Goal: Task Accomplishment & Management: Use online tool/utility

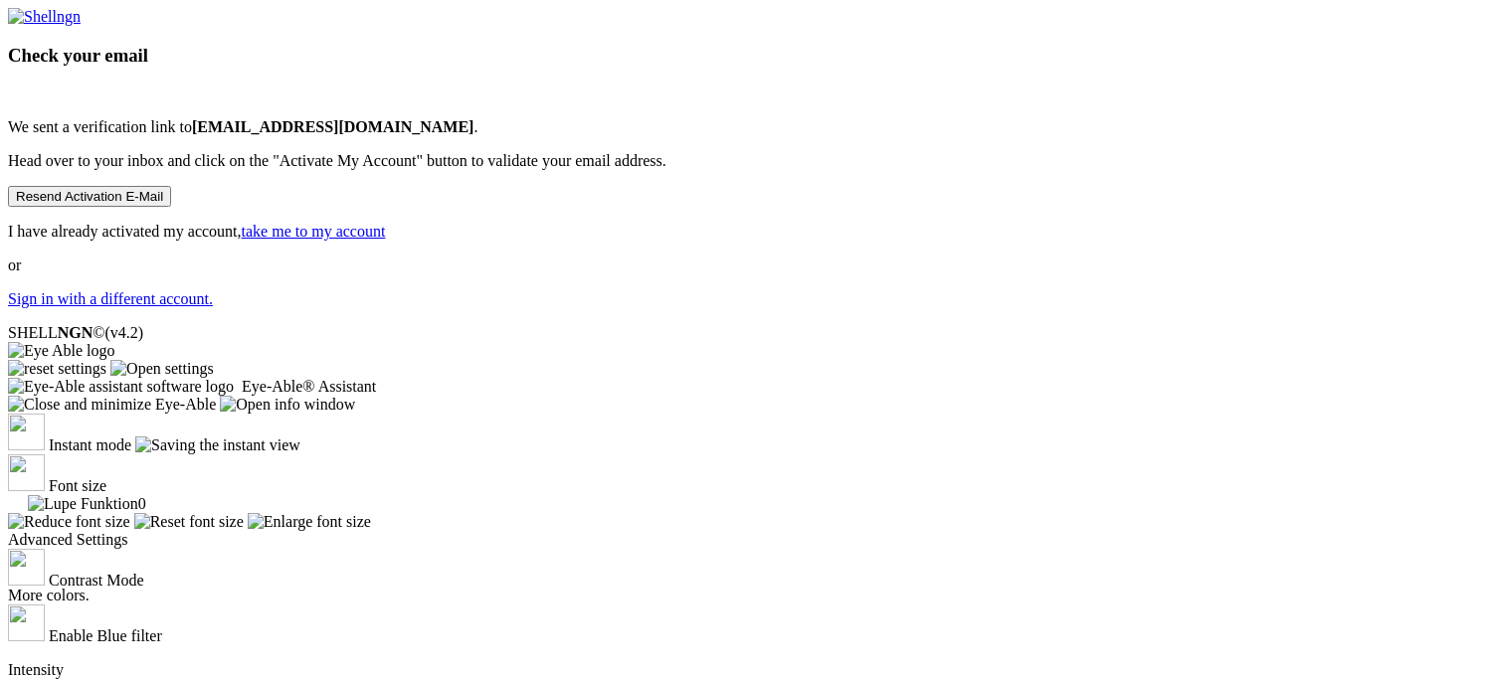
click at [770, 308] on p "Sign in with a different account." at bounding box center [754, 299] width 1493 height 18
click at [213, 307] on link "Sign in with a different account." at bounding box center [110, 298] width 205 height 17
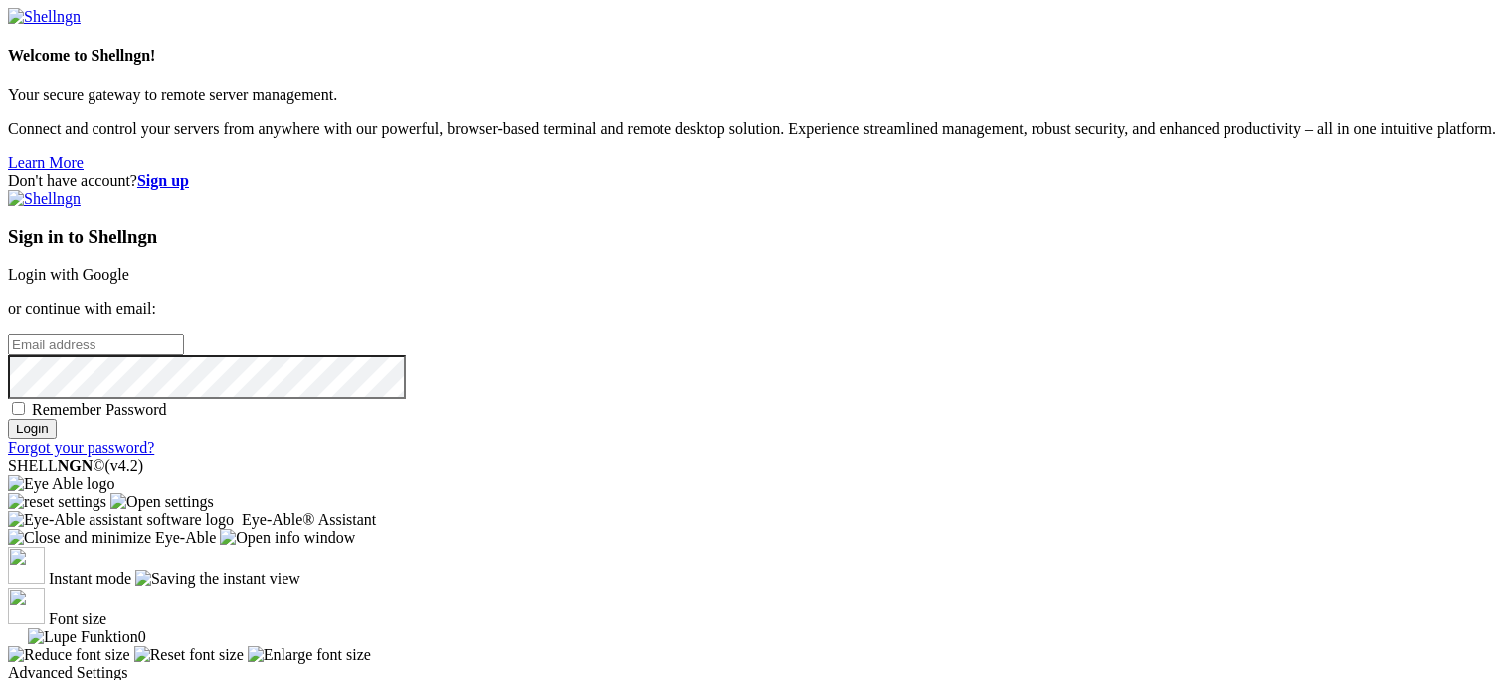
type input "business@commandservers.com"
click at [189, 172] on strong "Sign up" at bounding box center [163, 180] width 52 height 17
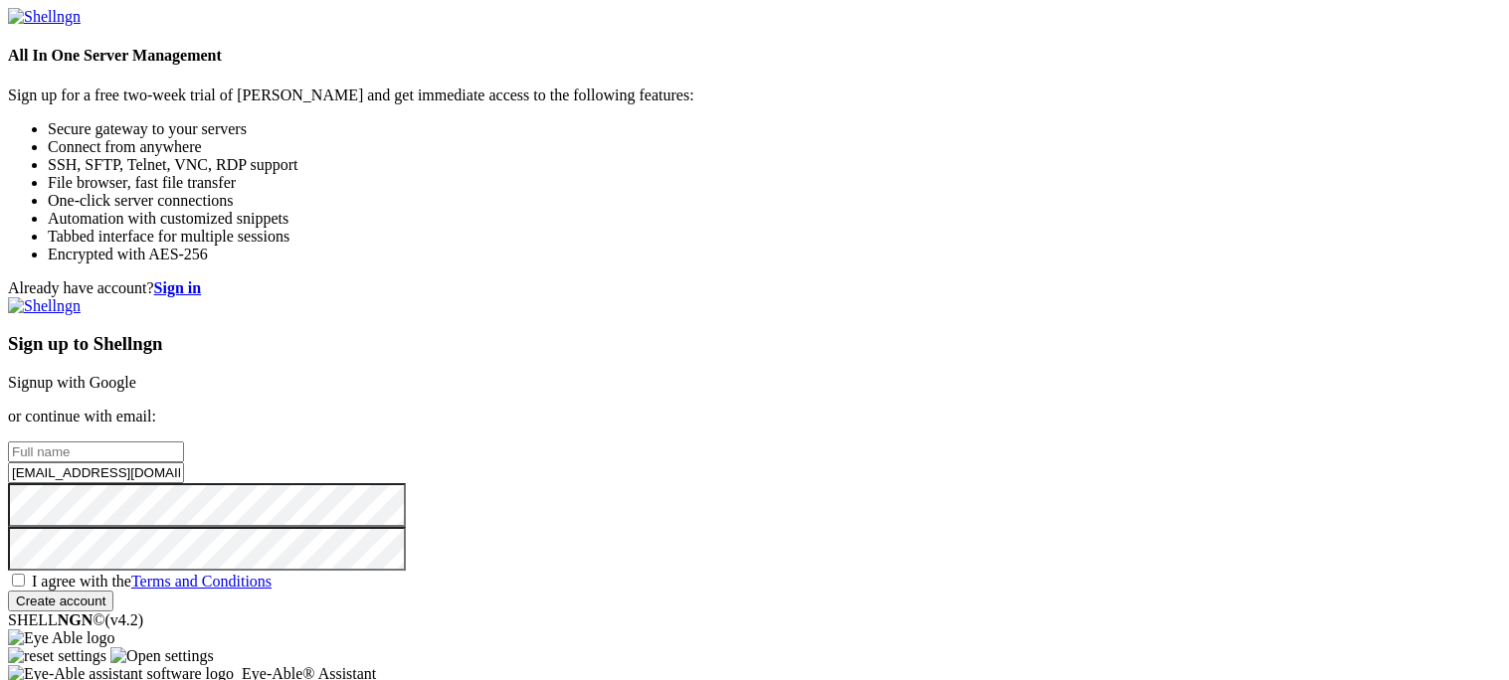
click at [184, 462] on input "business@commandservers.com" at bounding box center [96, 472] width 176 height 21
type input "A02677610@alabama.edu"
click at [184, 462] on input "A02677610@alabama.edu" at bounding box center [96, 472] width 176 height 21
click at [983, 309] on div "Sign up to Shellngn Signup with Google or continue with email: A02677610@alabam…" at bounding box center [754, 454] width 1493 height 314
click at [184, 442] on input "text" at bounding box center [96, 452] width 176 height 21
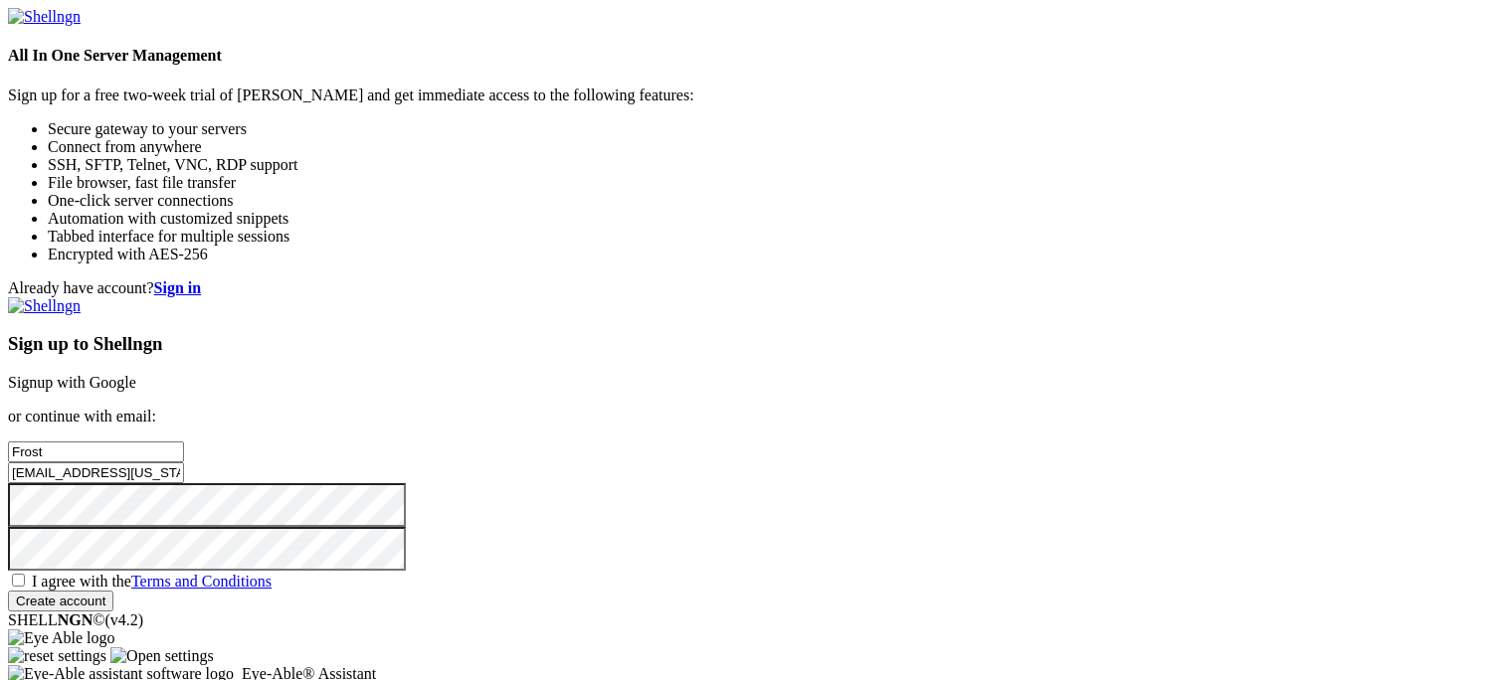
type input "Frost"
click at [184, 462] on input "A02677610@alabama.edu" at bounding box center [96, 472] width 176 height 21
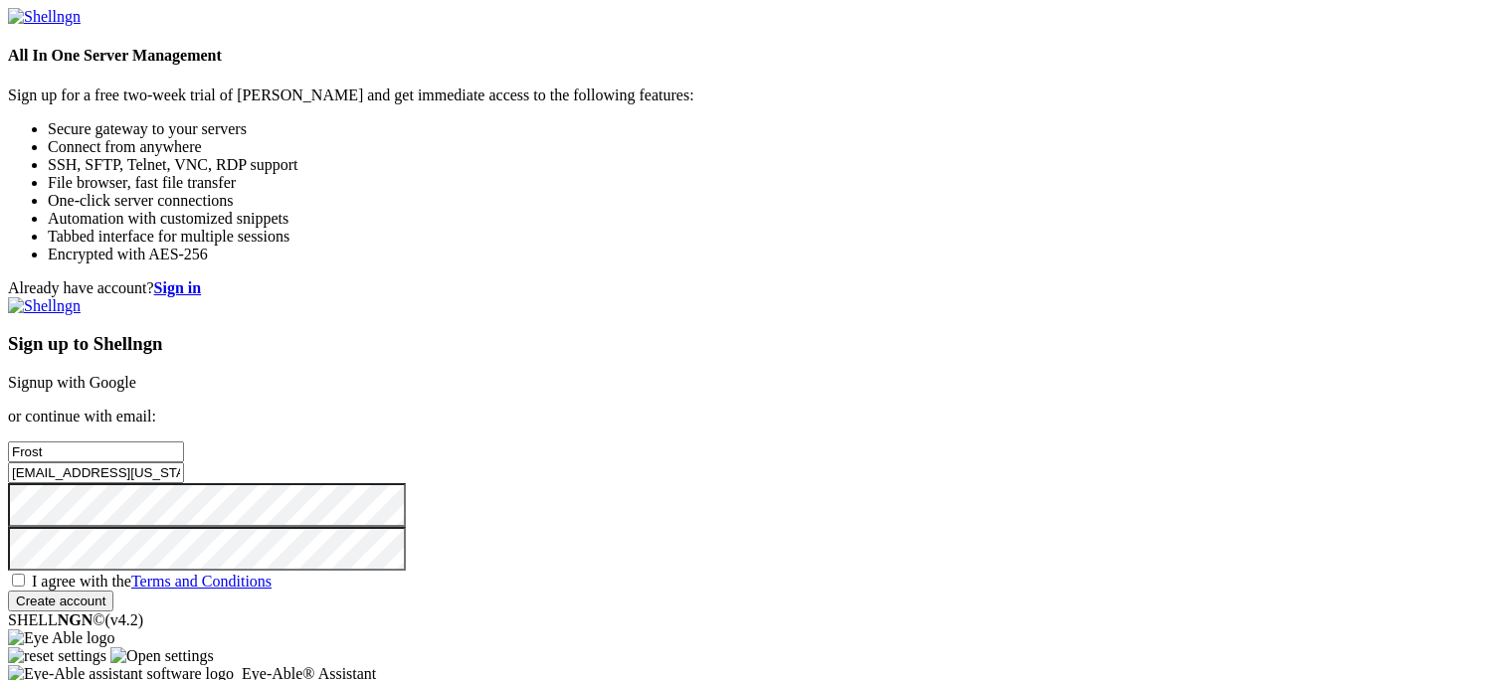
click at [184, 462] on input "A02677610@alabama.edu" at bounding box center [96, 472] width 176 height 21
type input "[EMAIL_ADDRESS][DOMAIN_NAME]"
click at [810, 481] on div "Sign up to Shellngn Signup with Google or continue with email: Frost shell1@com…" at bounding box center [754, 454] width 1493 height 314
click at [271, 573] on span "I agree with the Terms and Conditions" at bounding box center [152, 581] width 240 height 17
click at [25, 574] on input "I agree with the Terms and Conditions" at bounding box center [18, 580] width 13 height 13
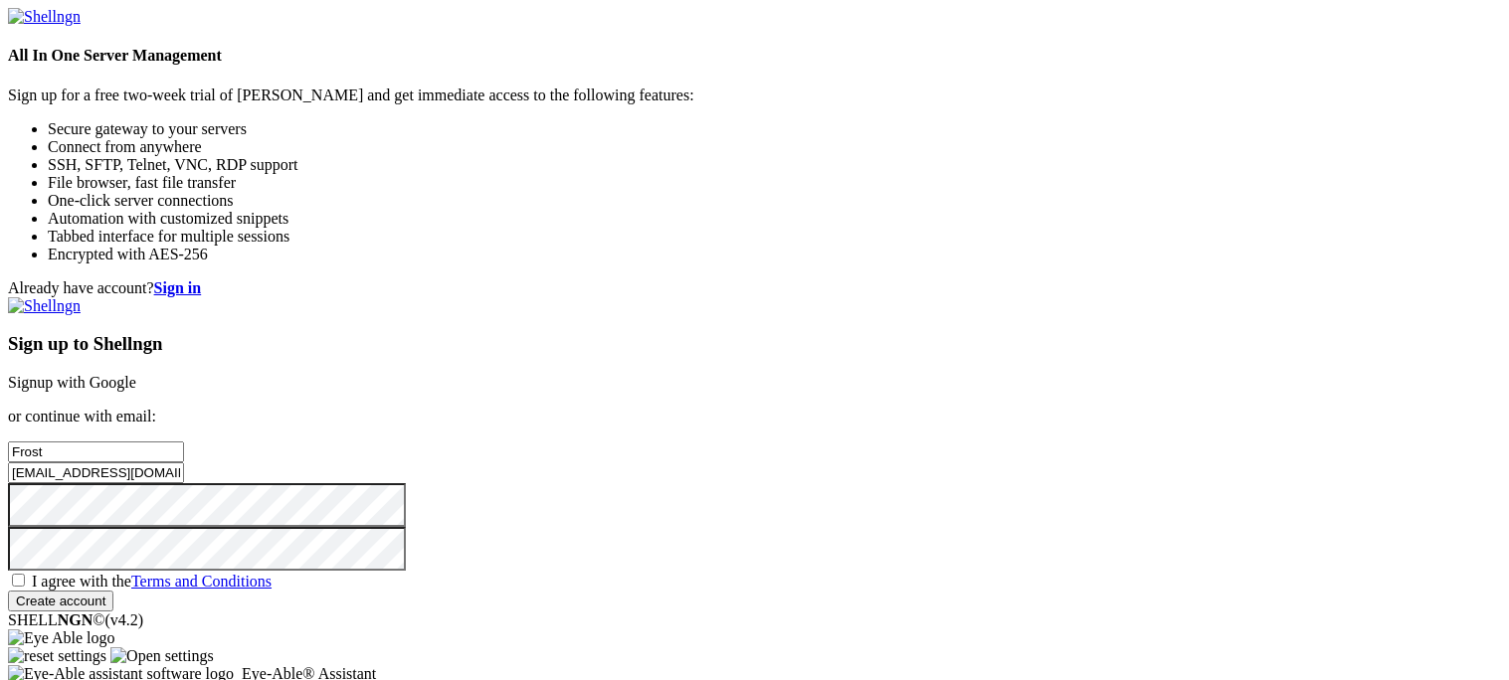
checkbox input "true"
click at [113, 591] on input "Create account" at bounding box center [60, 601] width 105 height 21
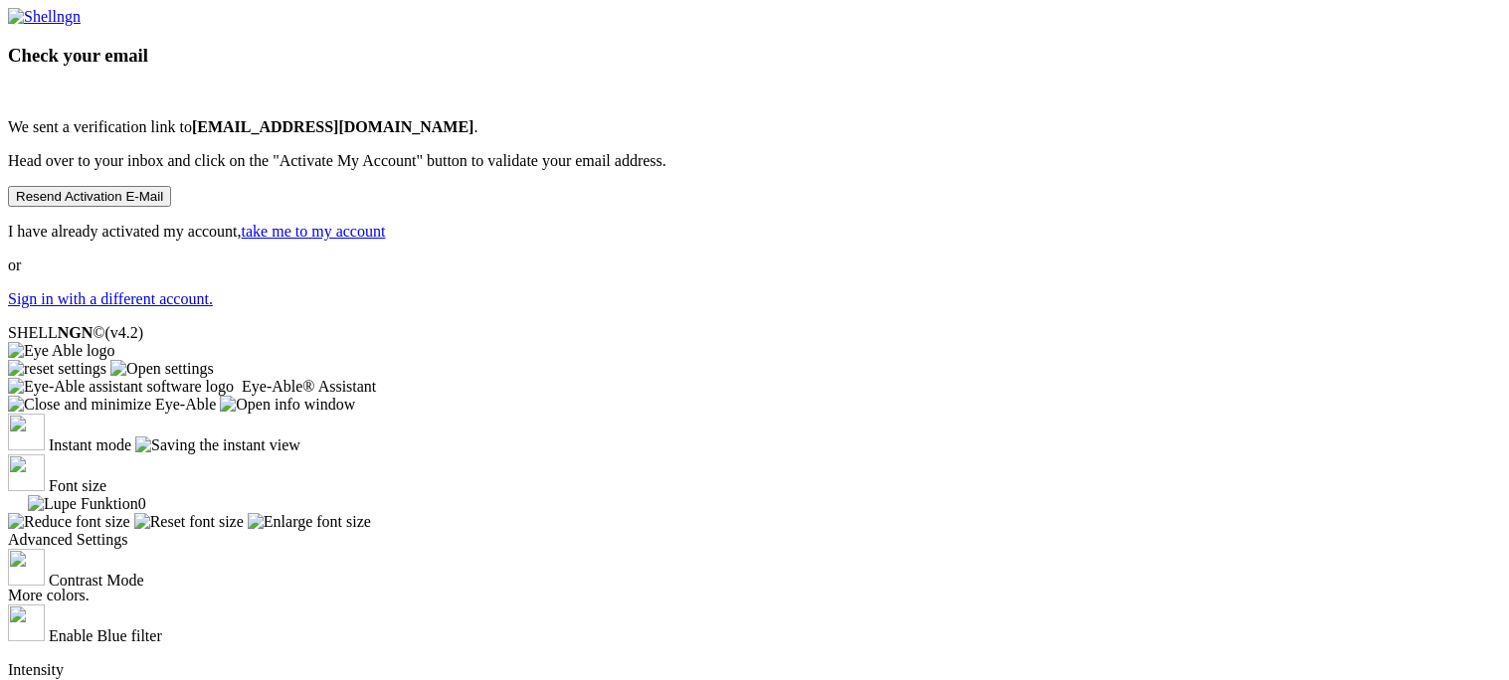
click at [1348, 308] on div "Check your email We sent a verification link to shell1@commandservers.com . Hea…" at bounding box center [754, 158] width 1493 height 300
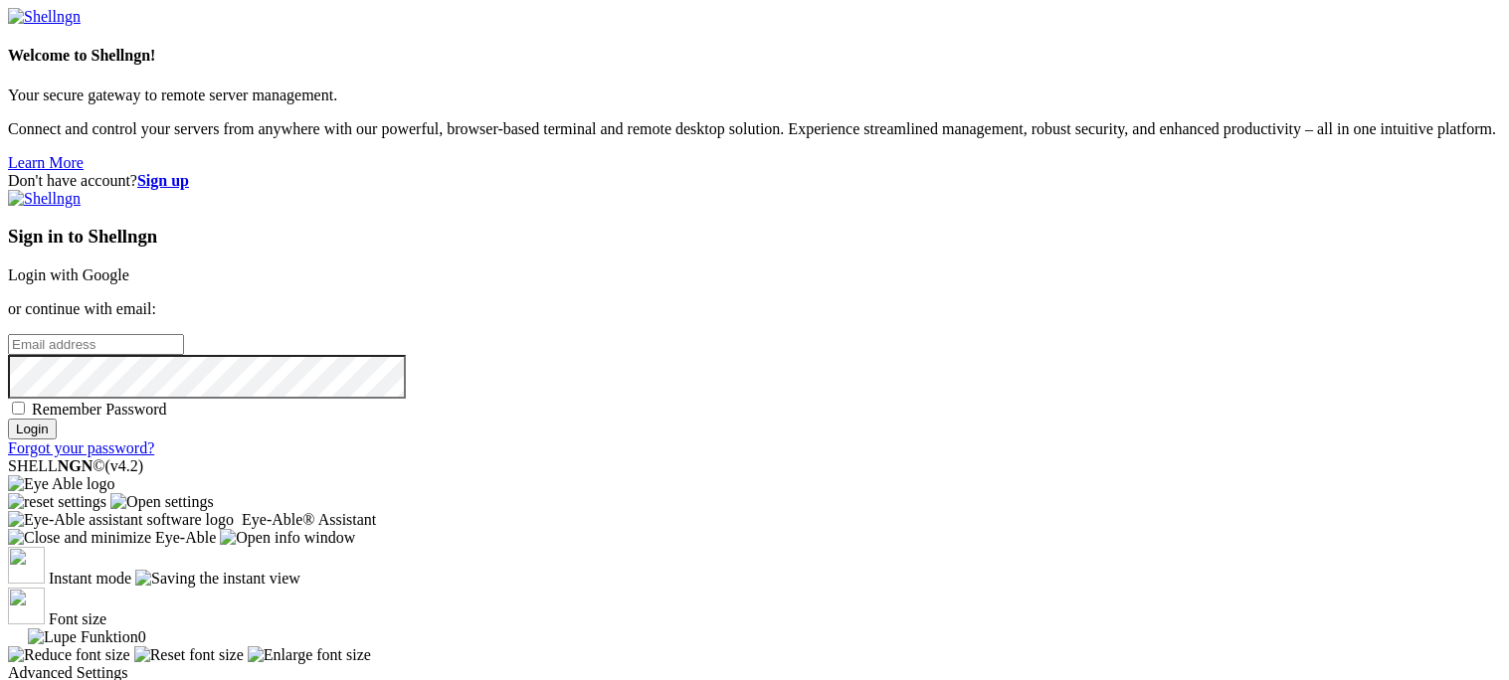
type input "[EMAIL_ADDRESS][DOMAIN_NAME]"
click at [57, 440] on input "Login" at bounding box center [32, 429] width 49 height 21
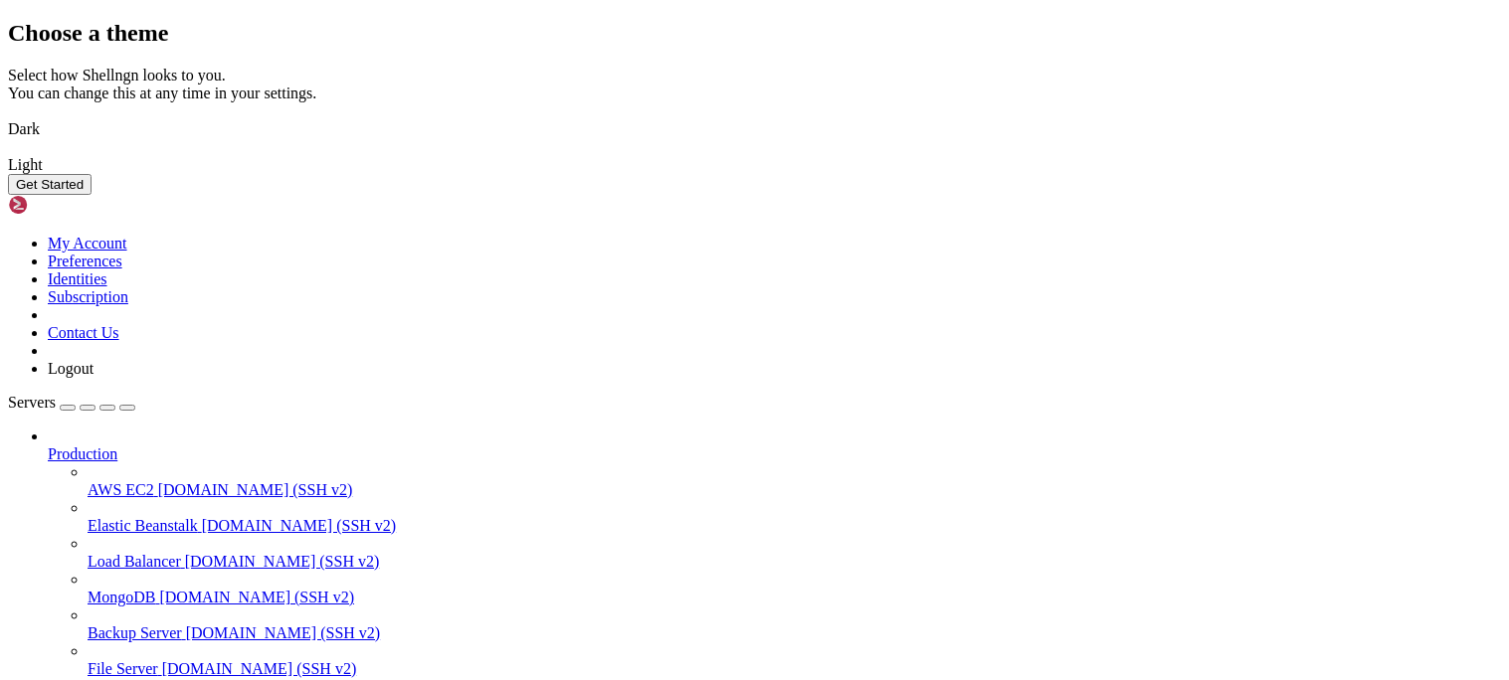
click at [8, 116] on img at bounding box center [8, 116] width 0 height 0
click at [91, 195] on button "Get Started" at bounding box center [50, 184] width 84 height 21
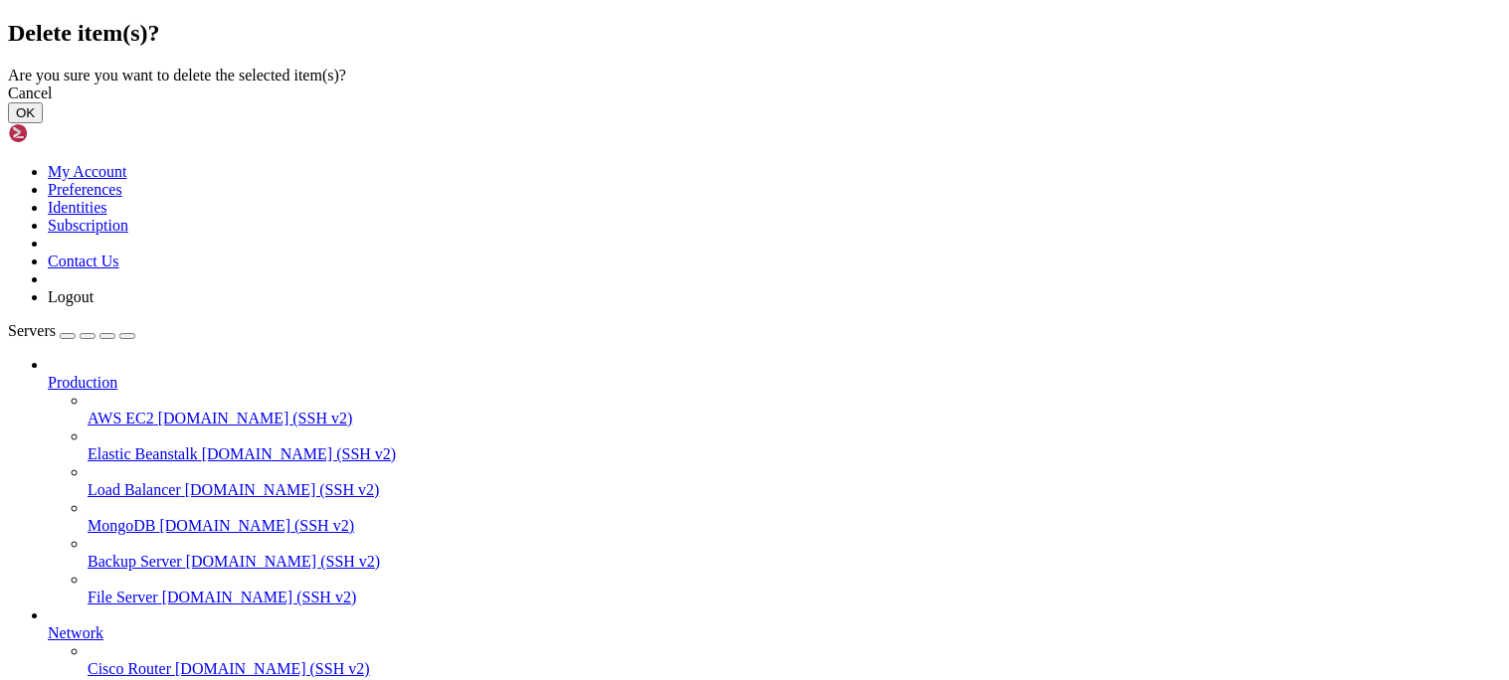
click at [43, 123] on button "OK" at bounding box center [25, 112] width 35 height 21
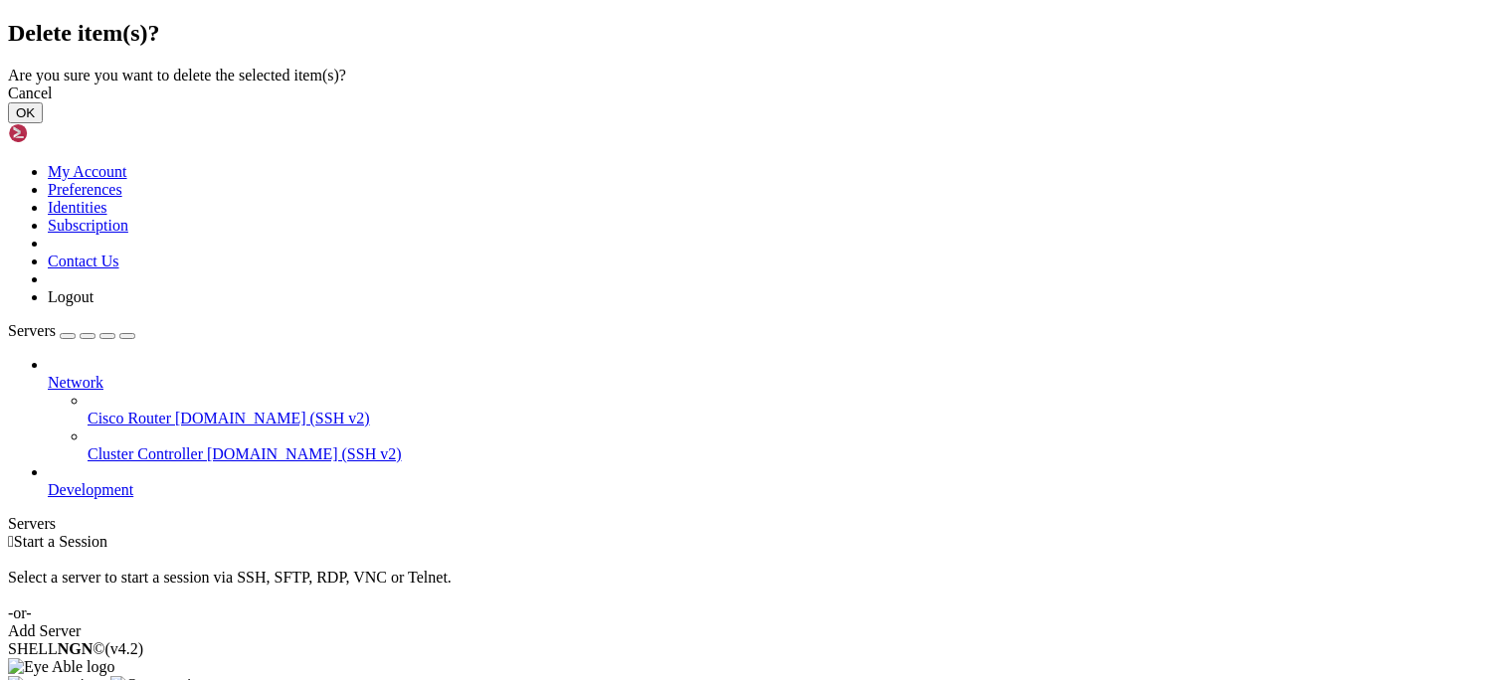
click at [43, 123] on button "OK" at bounding box center [25, 112] width 35 height 21
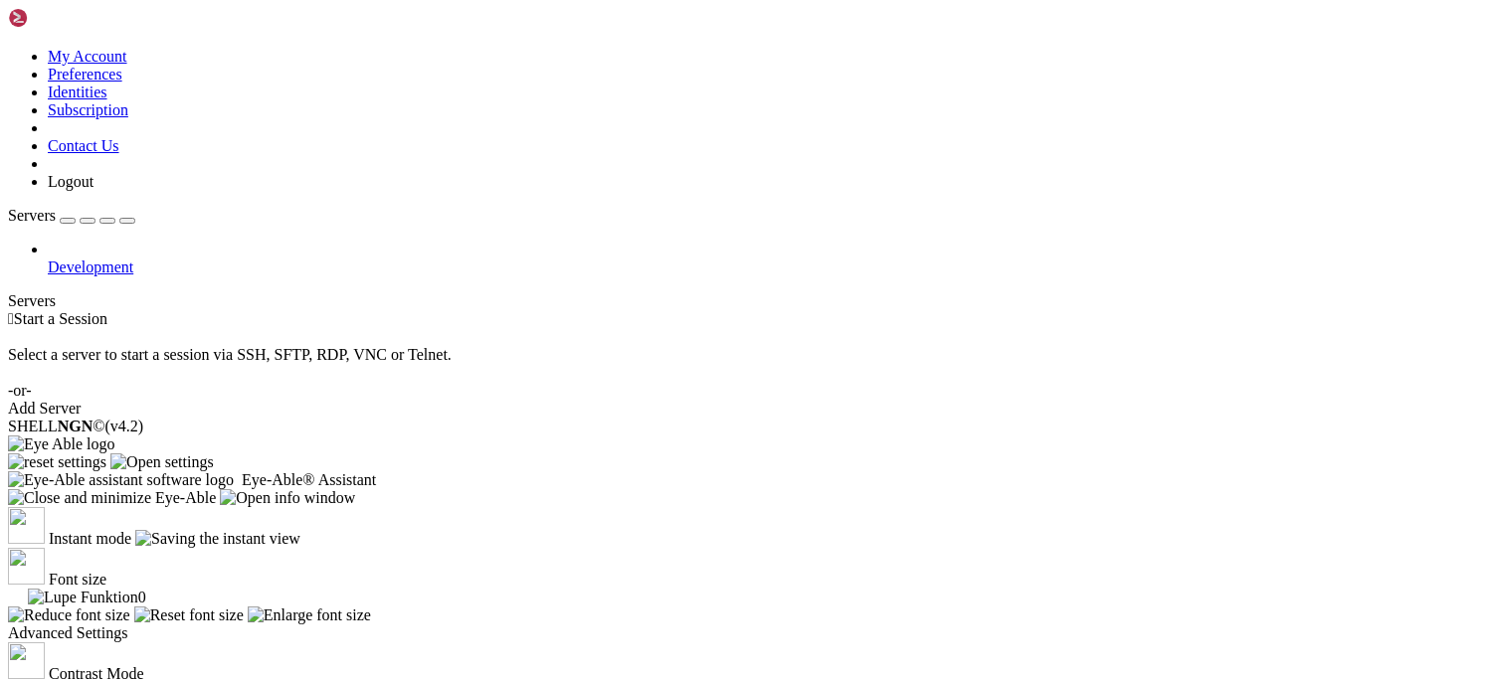
click at [211, 259] on link "Development" at bounding box center [774, 268] width 1453 height 18
click at [48, 259] on icon at bounding box center [48, 259] width 0 height 0
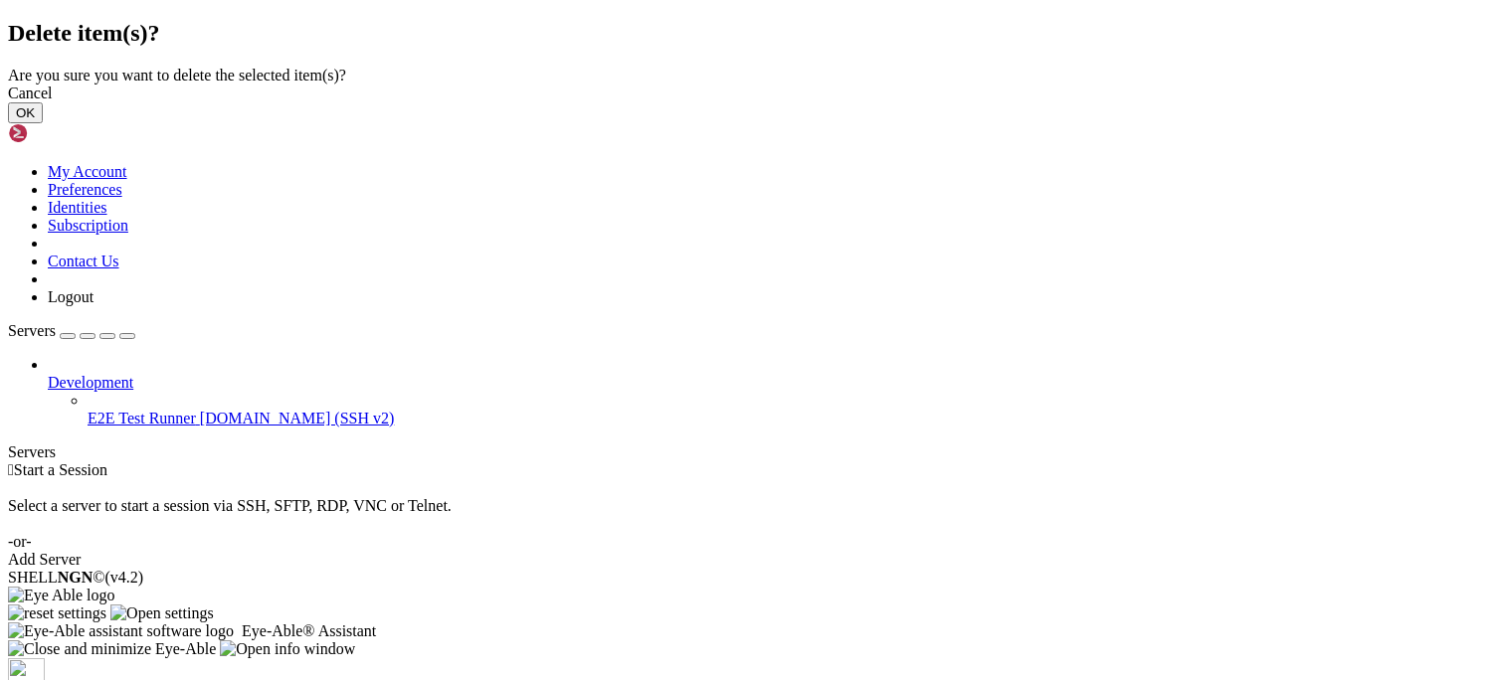
click at [43, 123] on button "OK" at bounding box center [25, 112] width 35 height 21
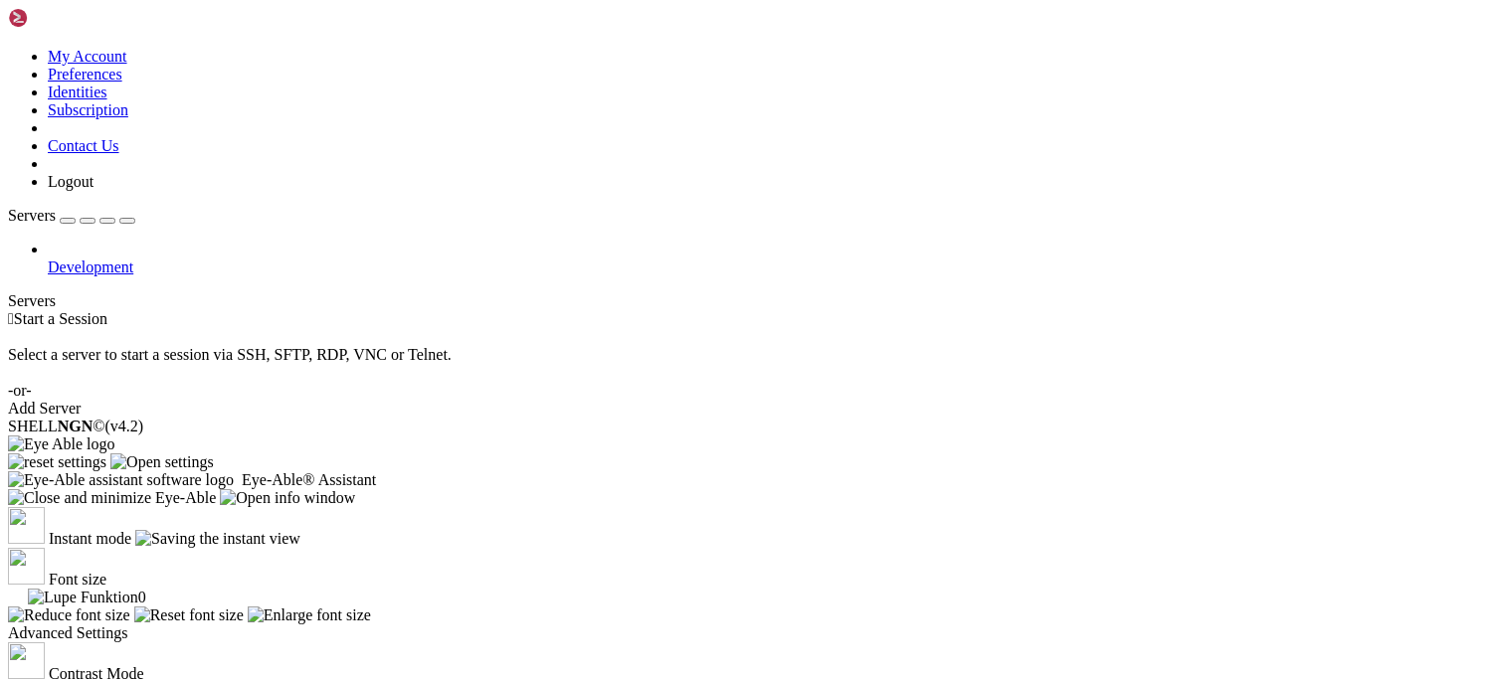
click at [901, 400] on div "Add Server" at bounding box center [754, 409] width 1493 height 18
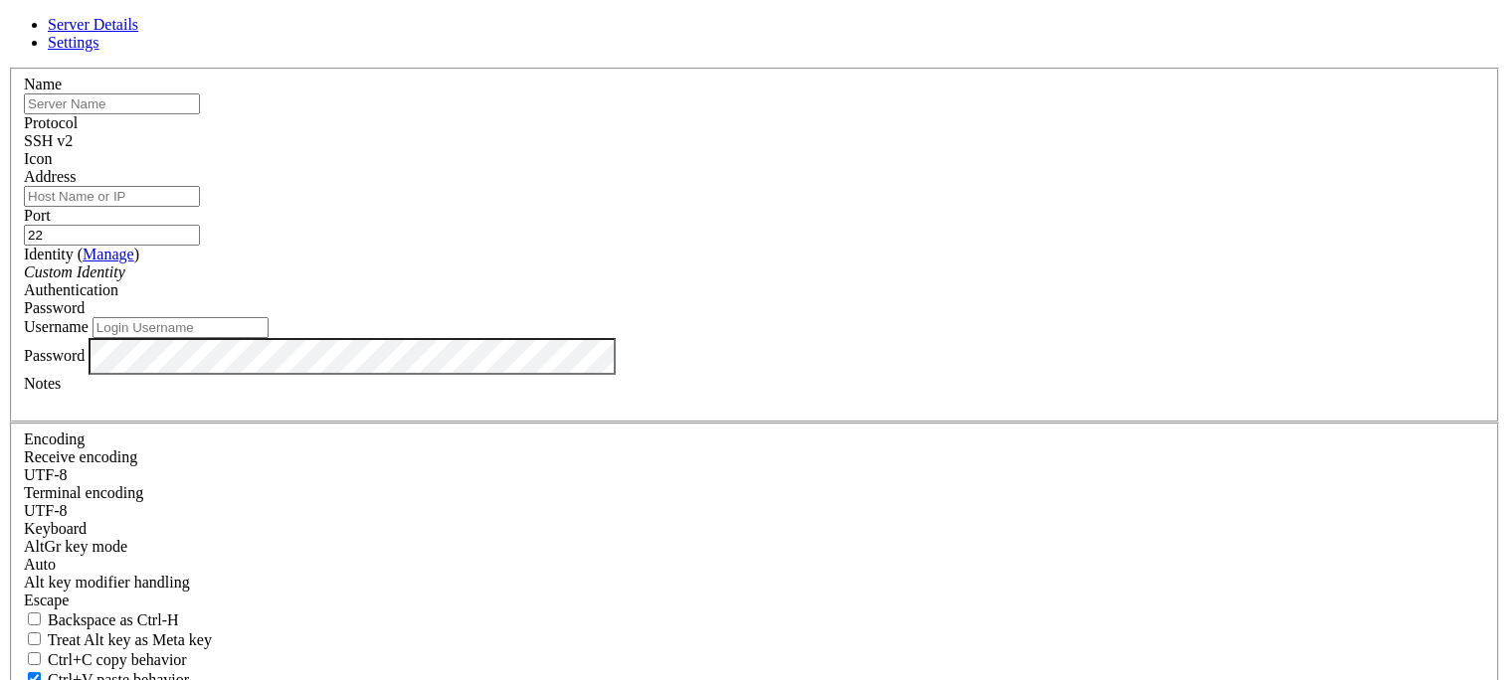
click at [200, 207] on input "Address" at bounding box center [112, 196] width 176 height 21
paste input "[TECHNICAL_ID]"
type input "[TECHNICAL_ID]"
click at [200, 114] on input "text" at bounding box center [112, 103] width 176 height 21
type input "Main"
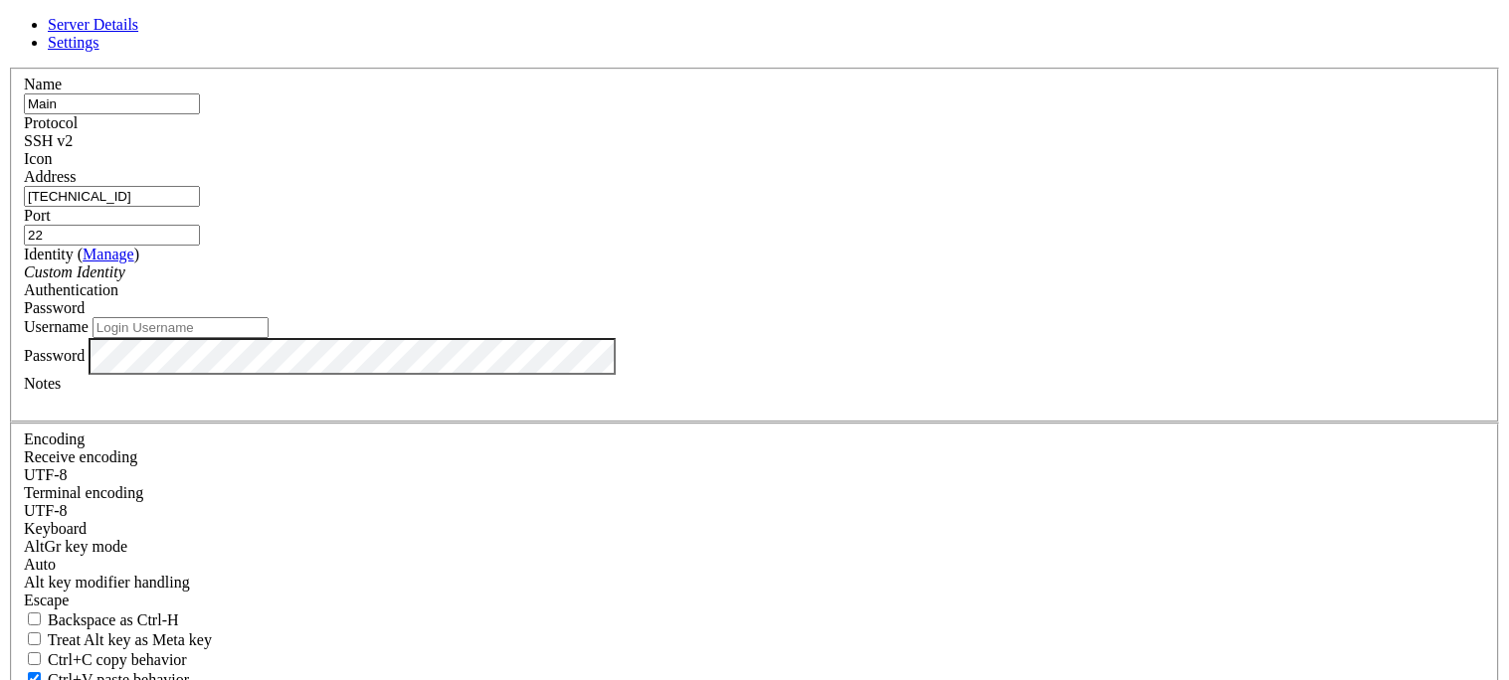
click at [701, 338] on div "Username" at bounding box center [754, 327] width 1461 height 21
click at [269, 338] on input "Username" at bounding box center [180, 327] width 176 height 21
type input "root"
click at [61, 392] on label "Notes" at bounding box center [42, 383] width 37 height 17
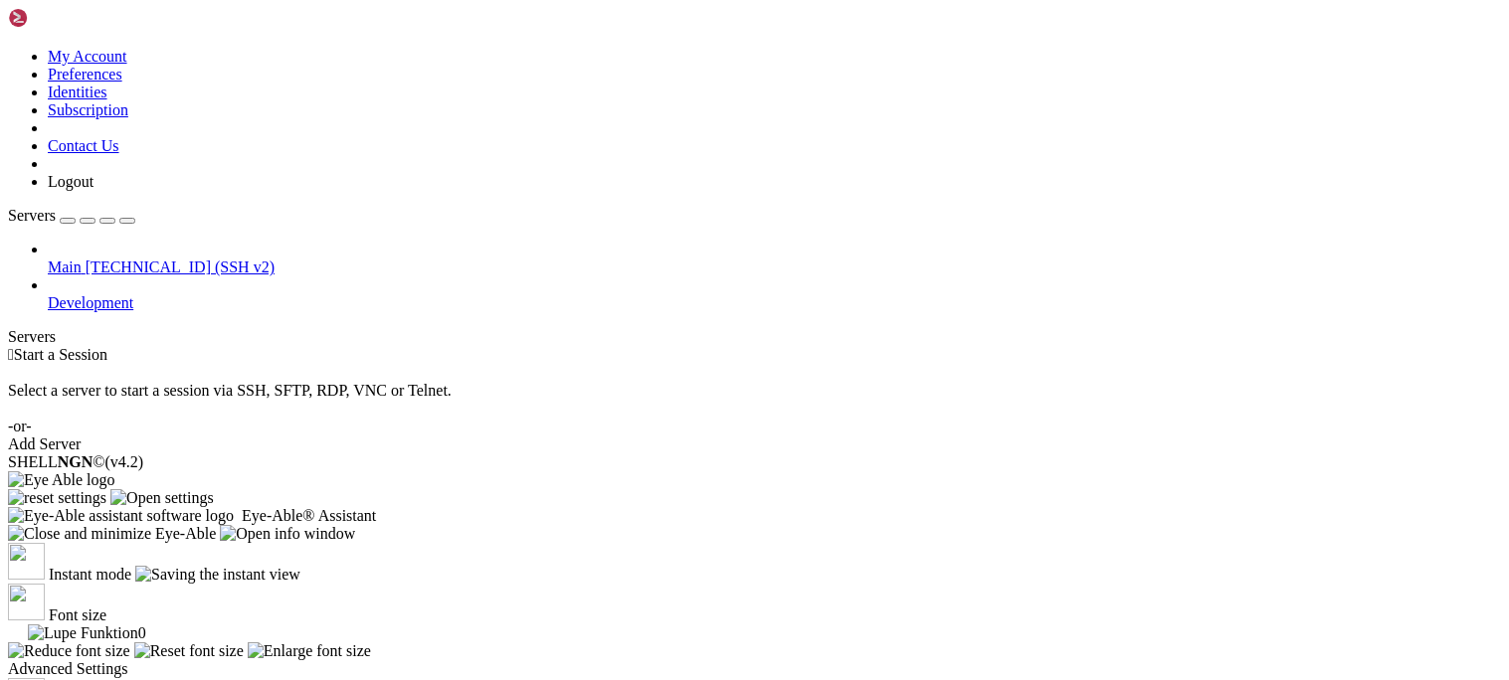
click at [177, 259] on link "Main [TECHNICAL_ID] (SSH v2)" at bounding box center [774, 268] width 1453 height 18
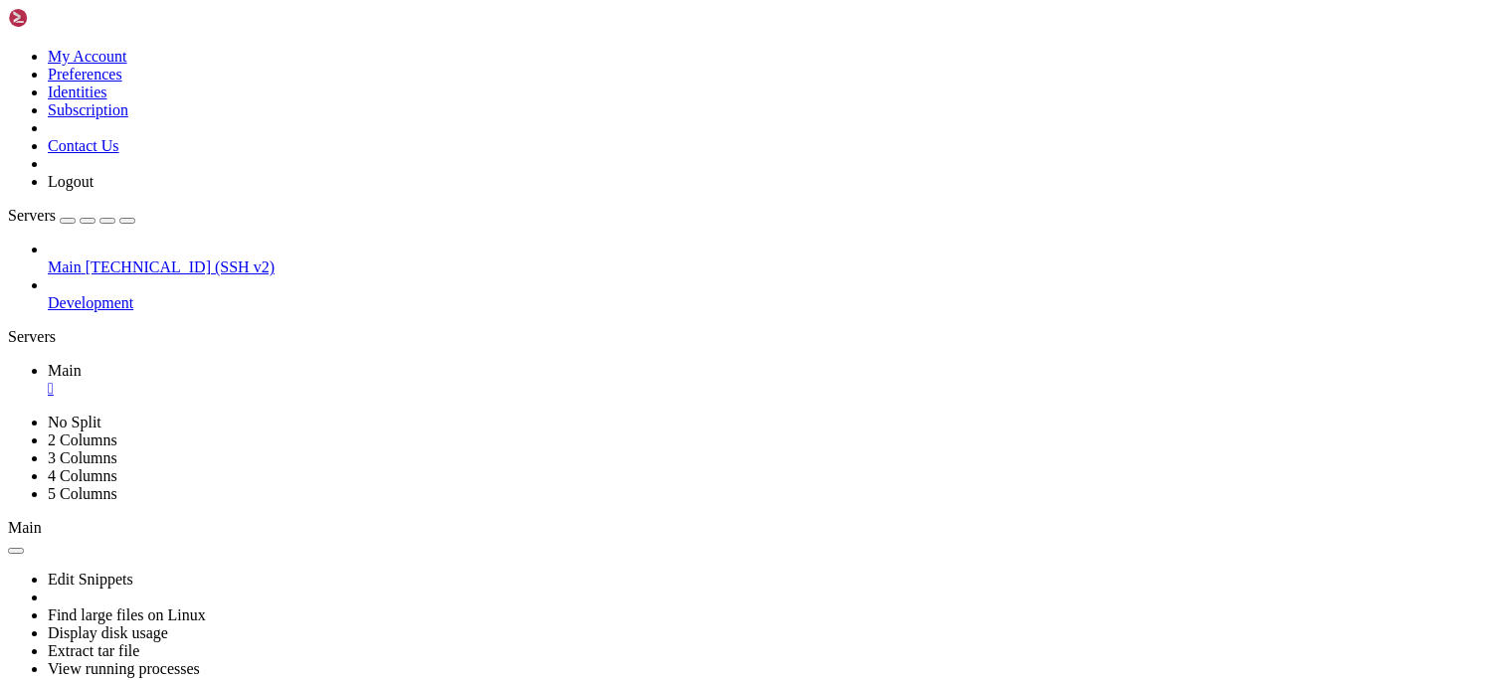
scroll to position [14, 0]
drag, startPoint x: 430, startPoint y: 1035, endPoint x: -77, endPoint y: 599, distance: 668.4
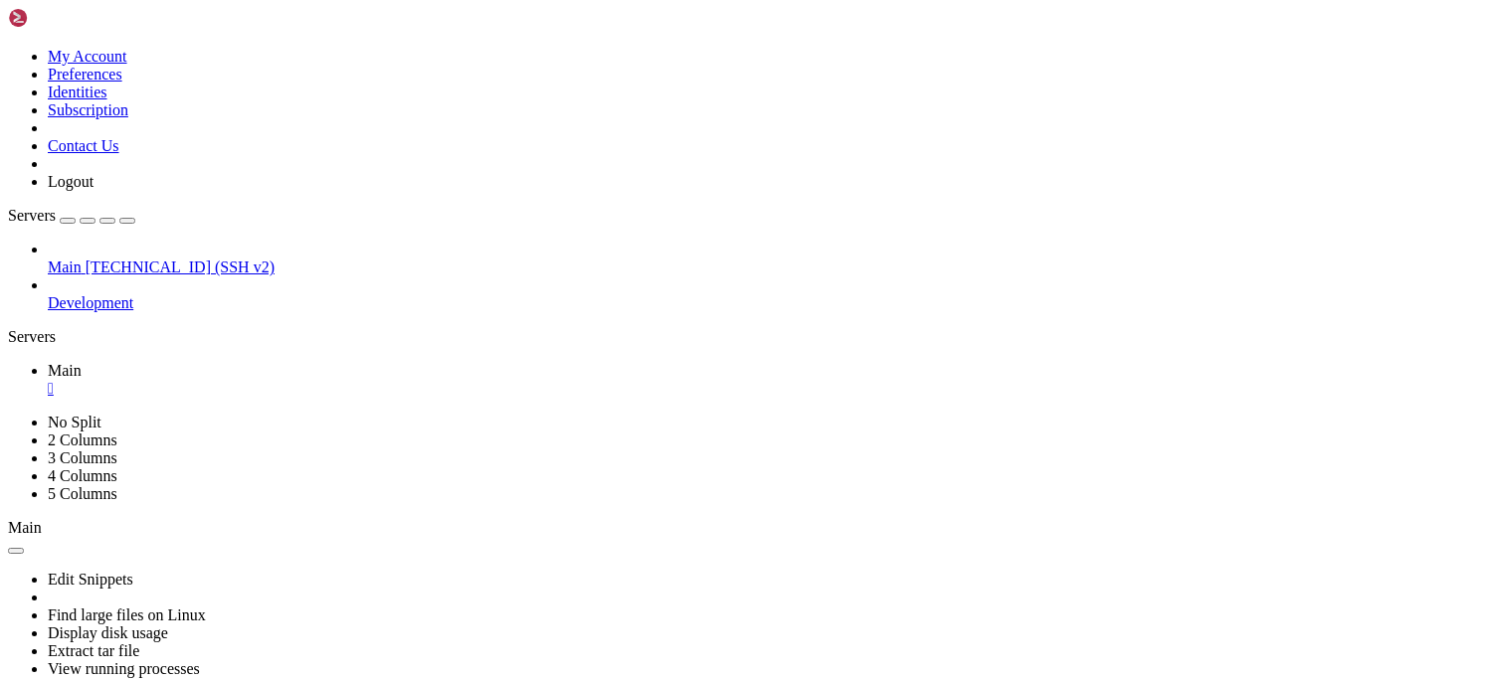
copy div "root@vmi2746373:~# wget [URL][DOMAIN_NAME][DOMAIN_NAME] --2025-10-15 09:22:39--…"
drag, startPoint x: 463, startPoint y: 1231, endPoint x: 23, endPoint y: 1231, distance: 440.6
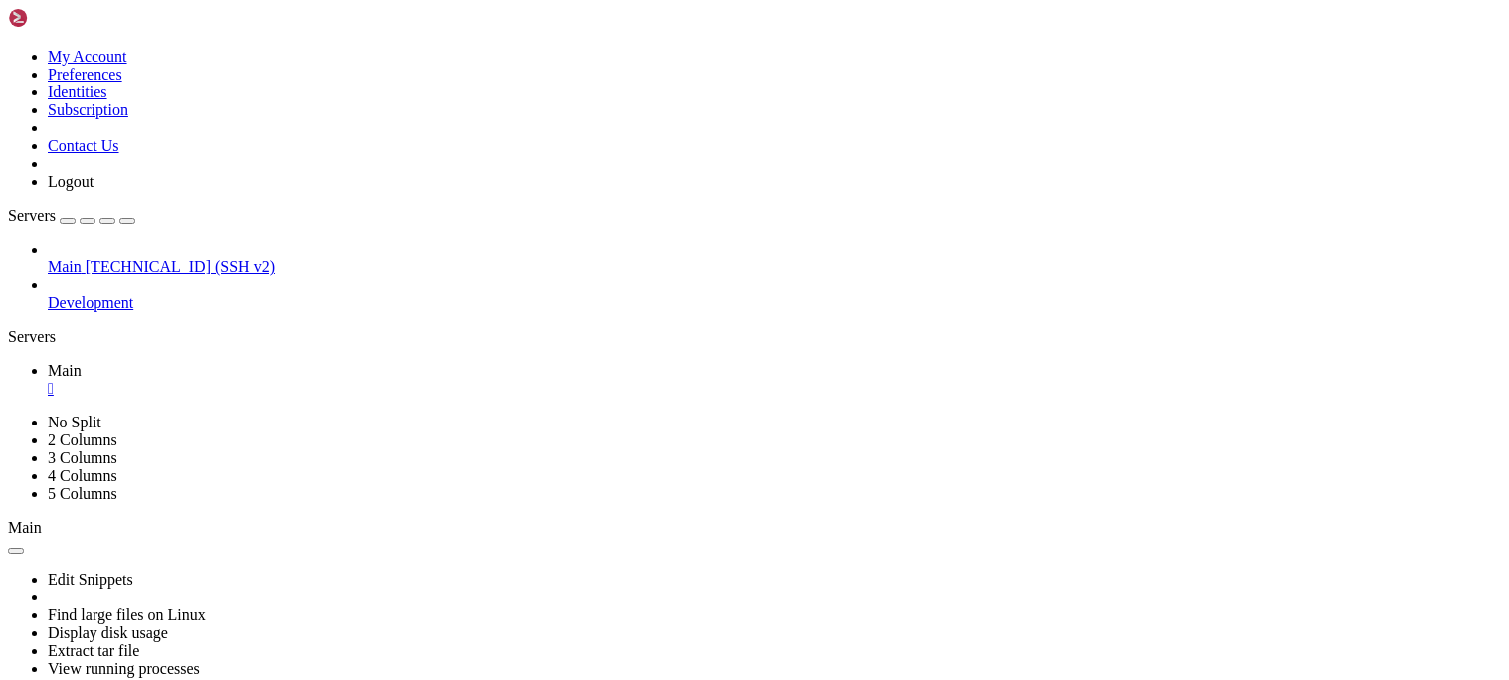
copy x-row "apt-get install --install-recommends webmin usermin"
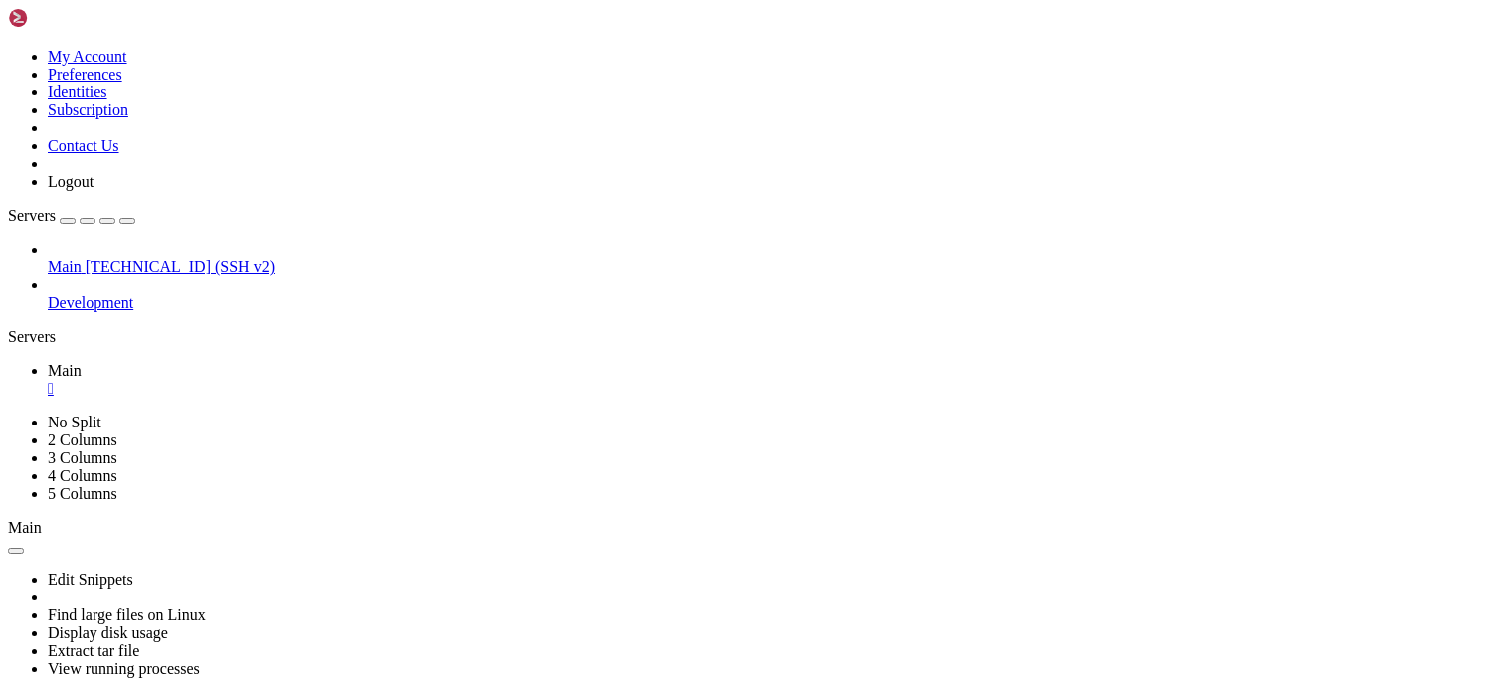
drag, startPoint x: 212, startPoint y: 1256, endPoint x: 25, endPoint y: 700, distance: 586.5
copy div "> Host: [DOMAIN_NAME] > user-agent: curl/7.88.1 > accept: */* > < HTTP/2 302 HT…"
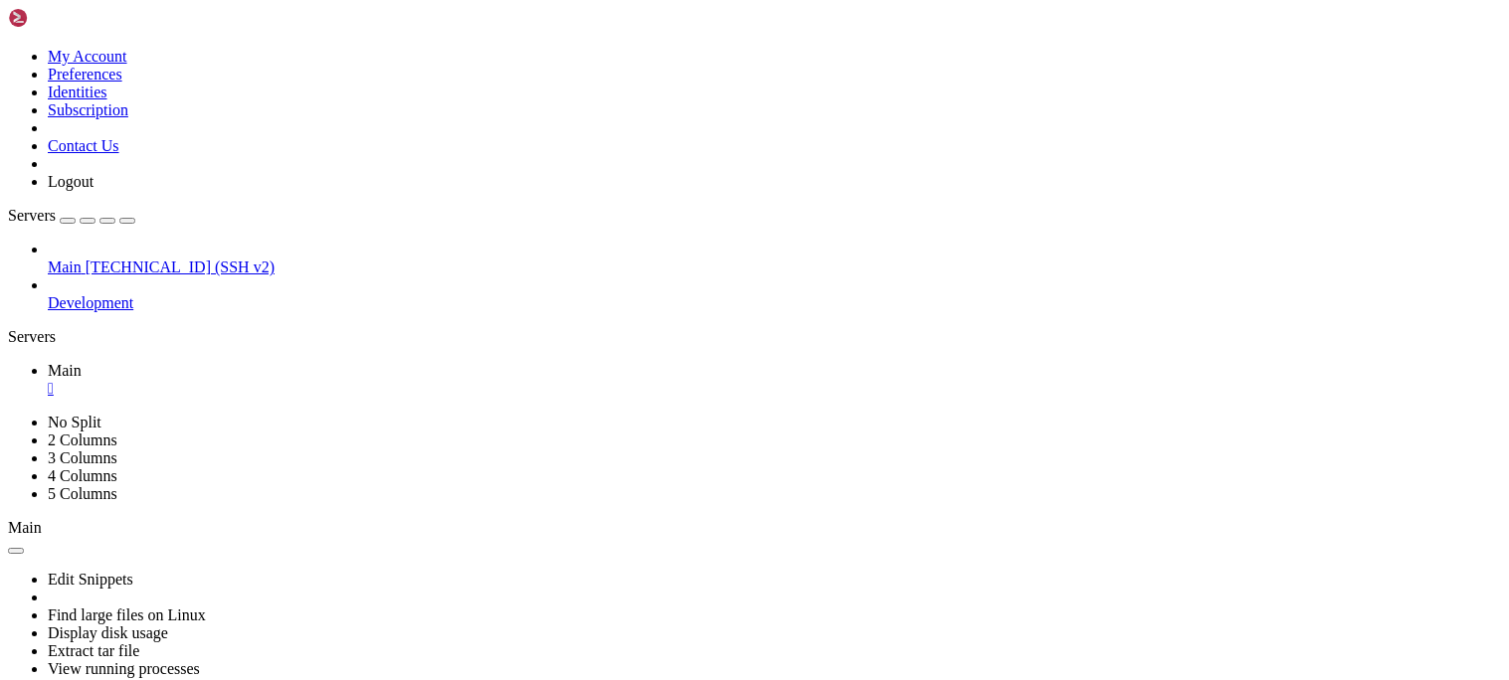
drag, startPoint x: 196, startPoint y: 1255, endPoint x: 17, endPoint y: 691, distance: 591.6
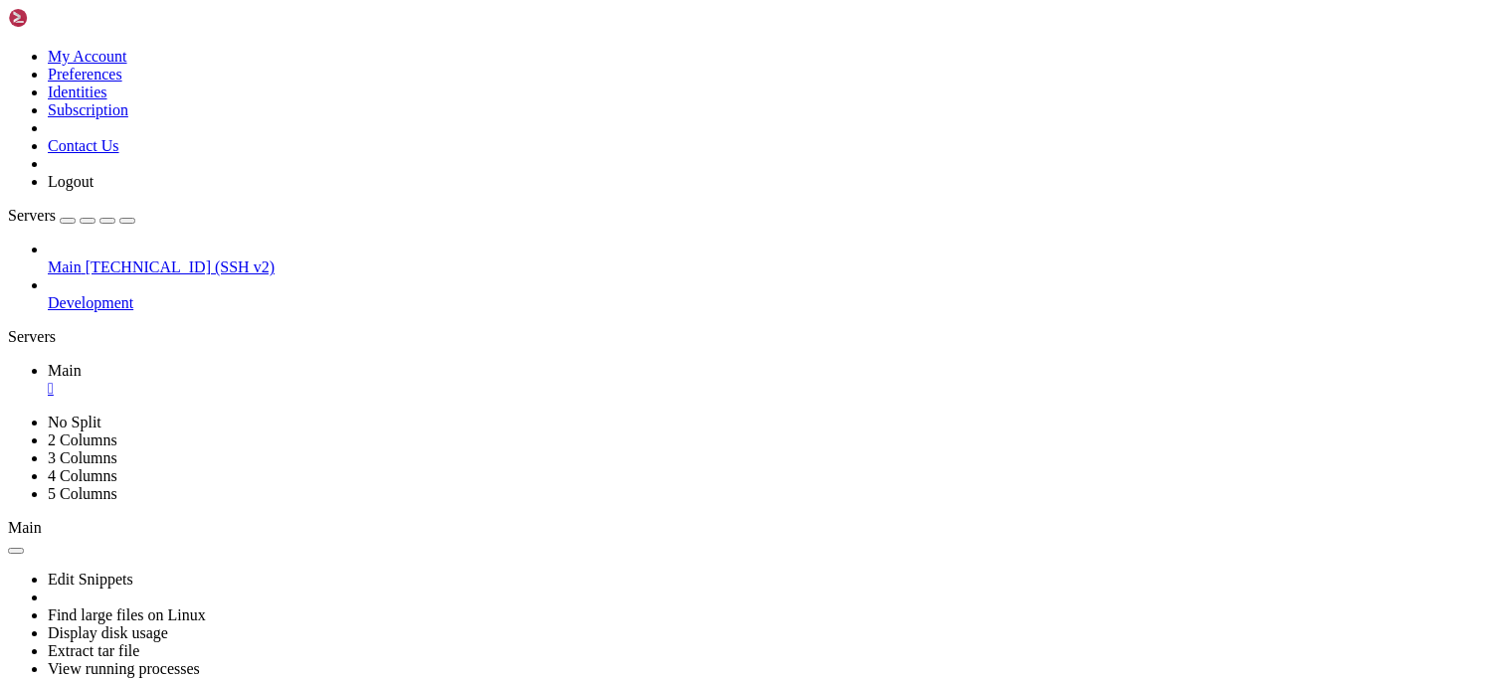
copy div "< * Connection #0 to host [DOMAIN_NAME] left intact * Issue another request to …"
drag, startPoint x: 215, startPoint y: 1254, endPoint x: 90, endPoint y: 895, distance: 380.2
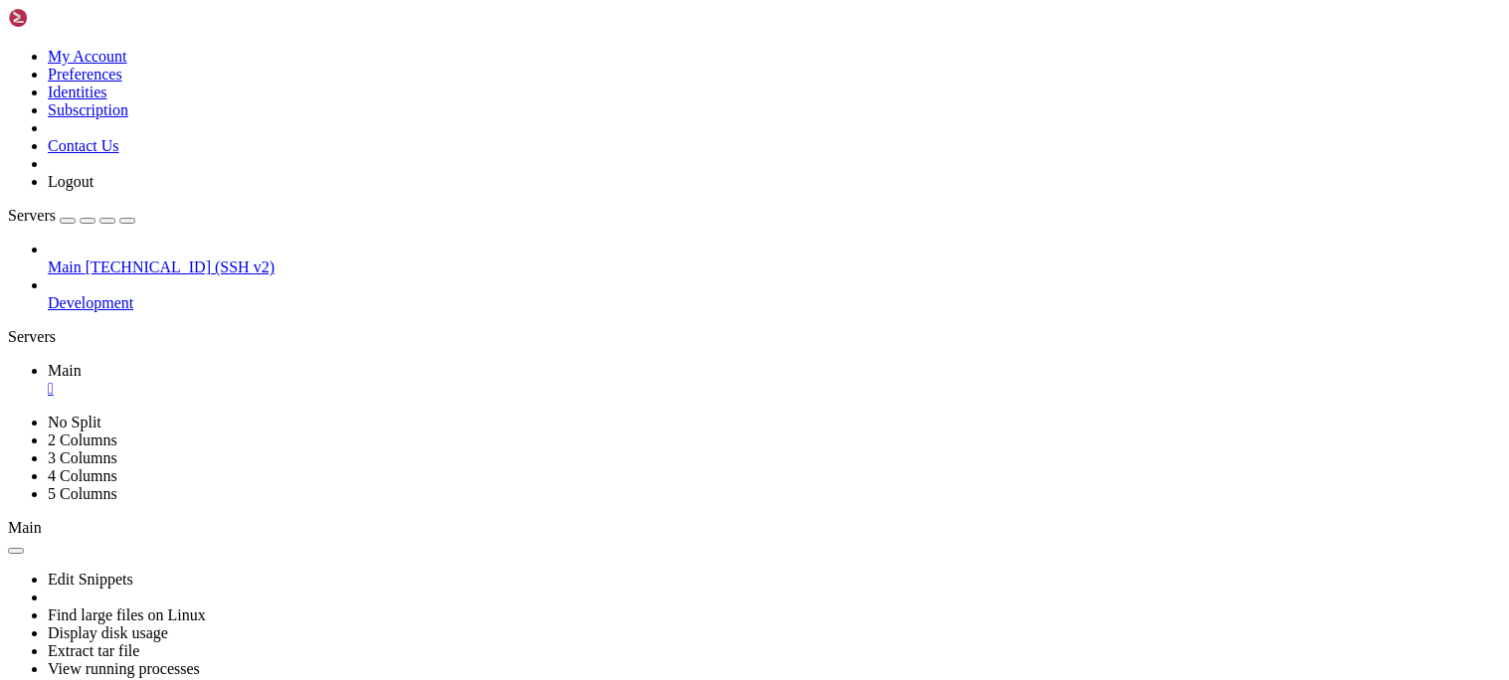
drag, startPoint x: 198, startPoint y: 1247, endPoint x: 33, endPoint y: 704, distance: 567.5
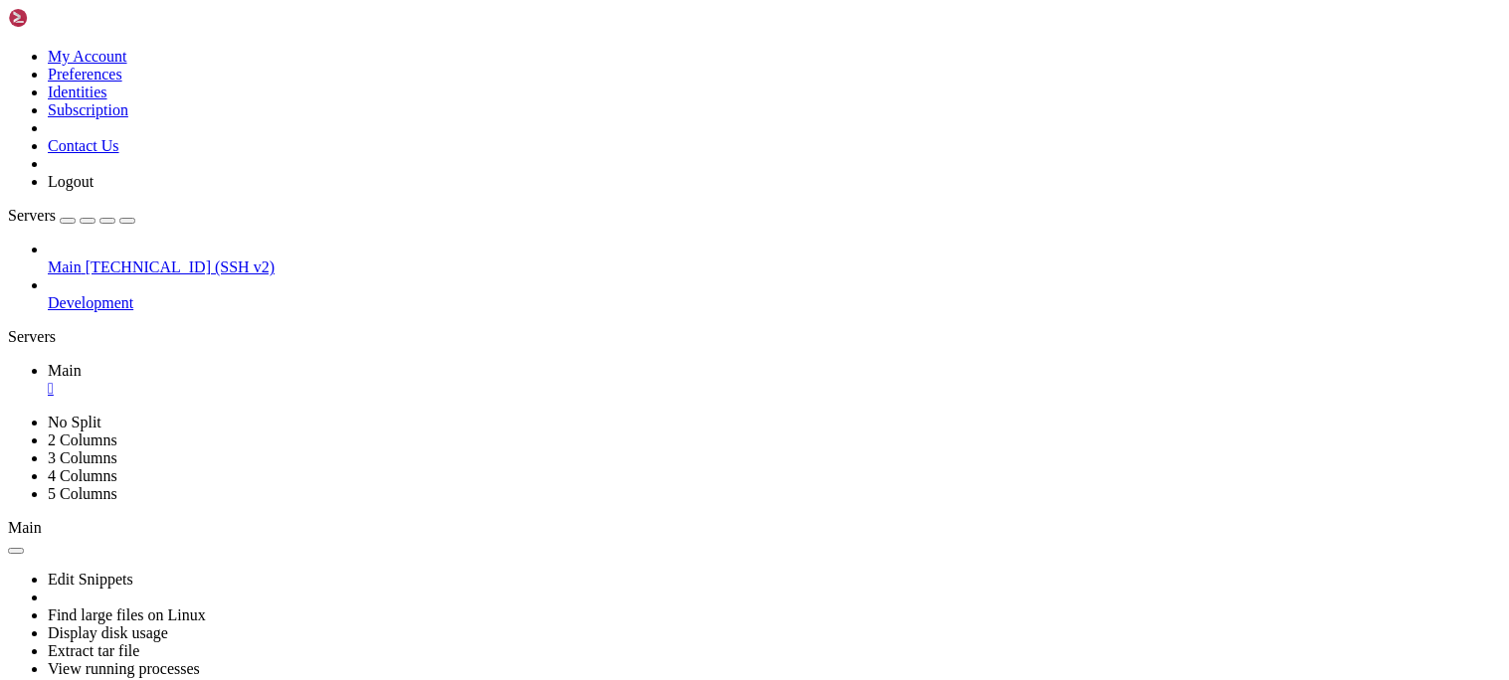
copy div "root@vmi2746373:~# nano /etc/nginx/sites-available/webmin.commandservers.com.co…"
